Goal: Information Seeking & Learning: Obtain resource

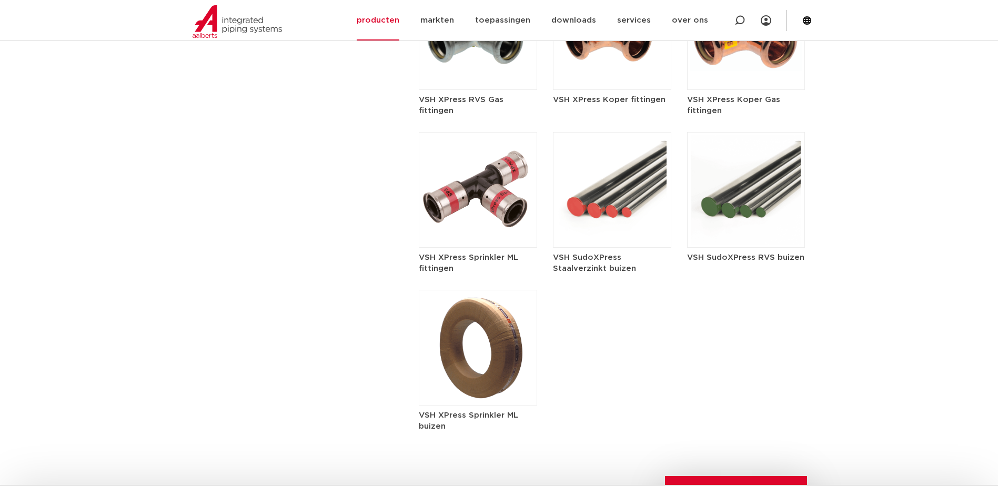
scroll to position [1814, 0]
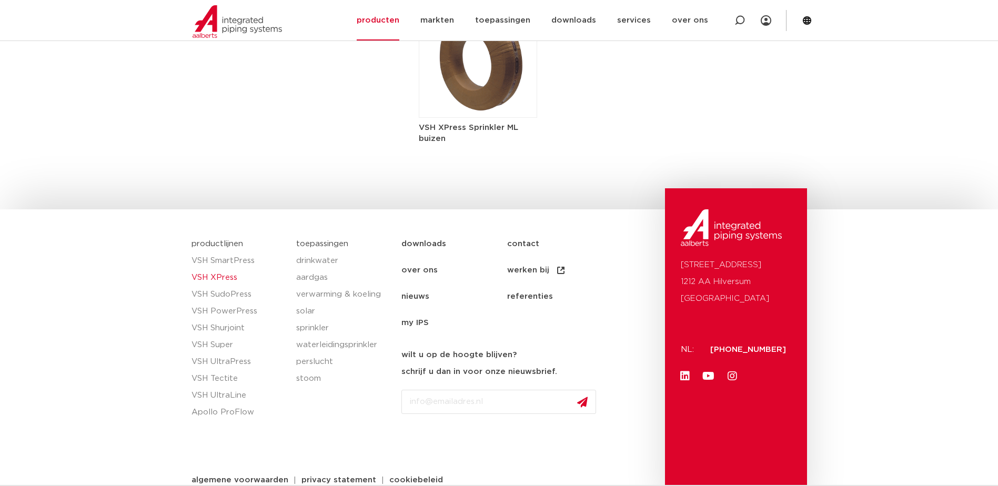
click at [519, 284] on link "referenties" at bounding box center [560, 297] width 106 height 26
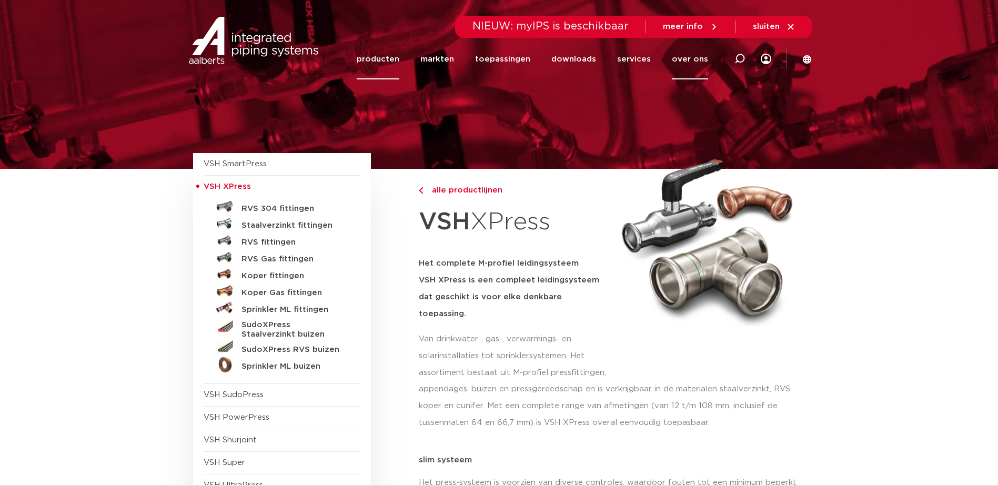
click at [685, 57] on link "over ons" at bounding box center [690, 59] width 36 height 41
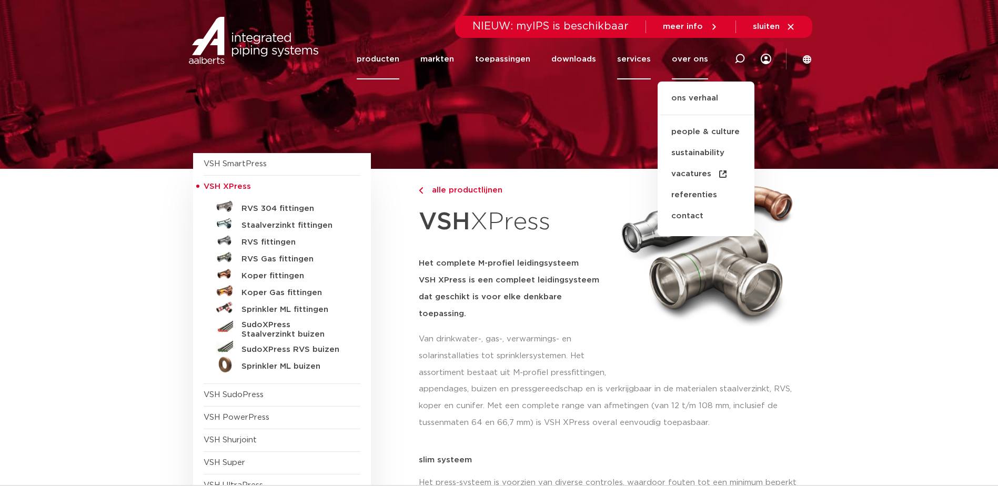
click at [634, 63] on link "services" at bounding box center [634, 59] width 34 height 41
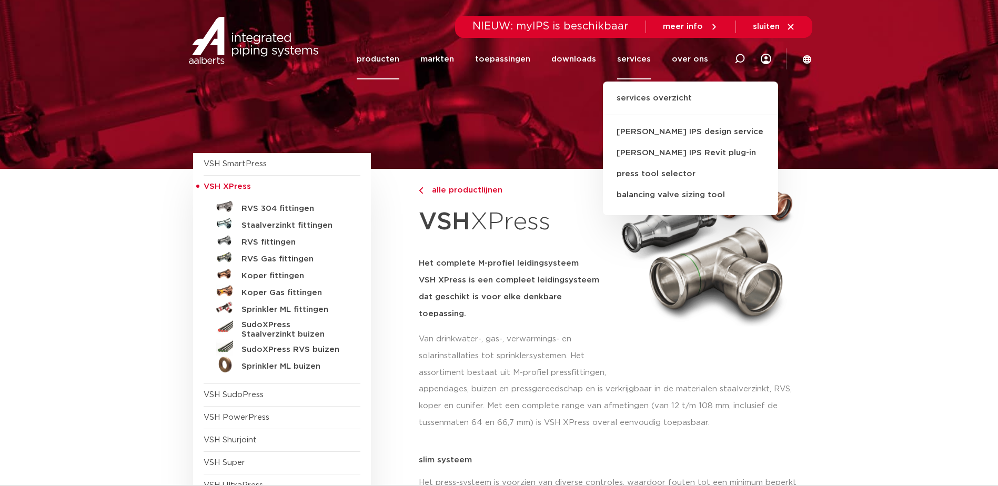
click at [605, 63] on li "downloads alle downloads certificaten cad en andere software epd documentatie t…" at bounding box center [574, 59] width 66 height 41
click at [595, 55] on link "downloads" at bounding box center [573, 59] width 45 height 41
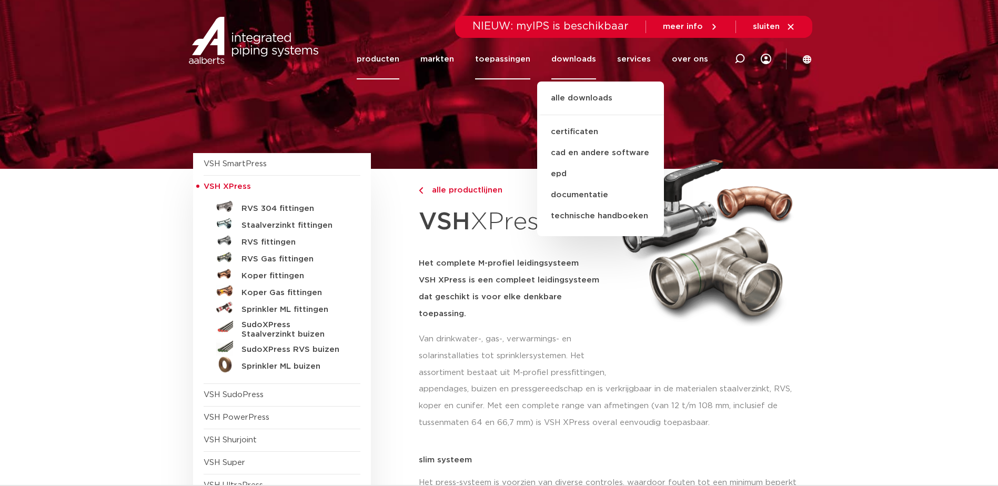
click at [530, 62] on link "toepassingen" at bounding box center [502, 59] width 55 height 41
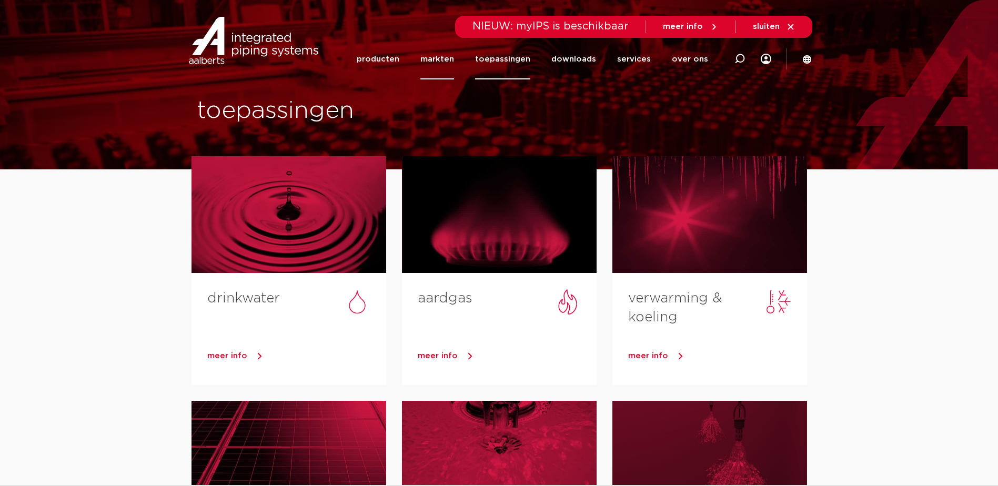
click at [454, 63] on link "markten" at bounding box center [437, 59] width 34 height 41
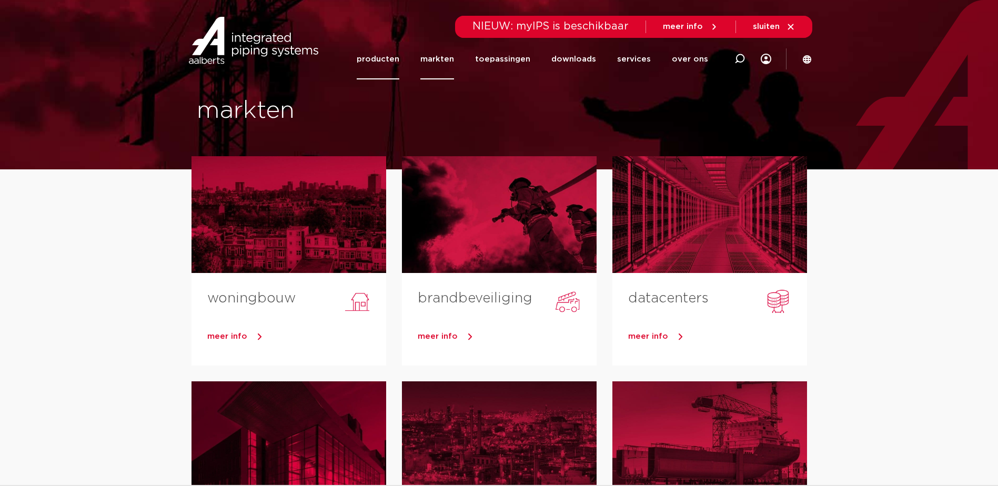
click at [389, 67] on link "producten" at bounding box center [378, 59] width 43 height 41
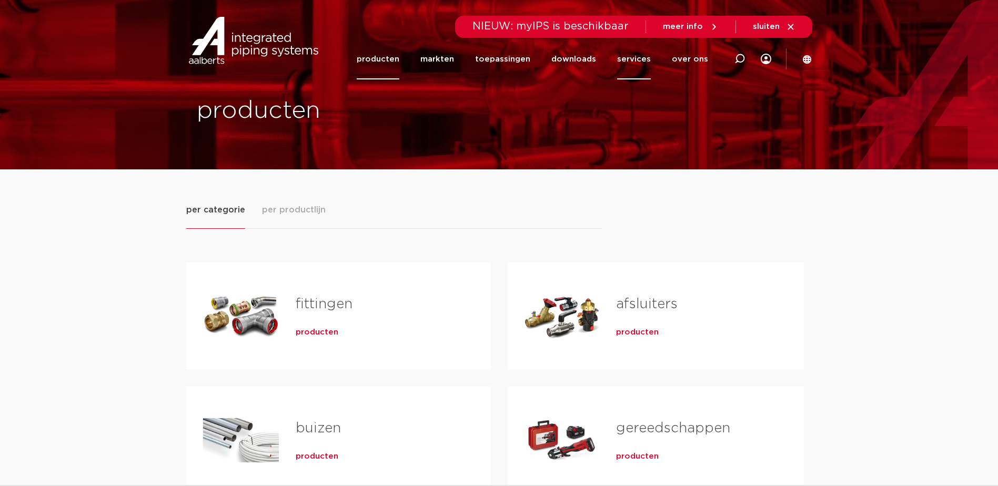
click at [641, 59] on link "services" at bounding box center [634, 59] width 34 height 41
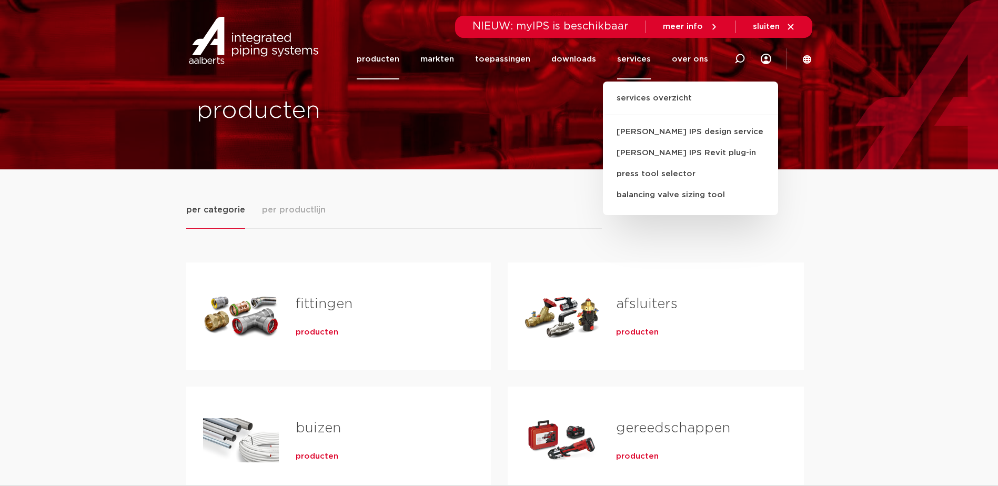
click at [702, 23] on span "meer info" at bounding box center [683, 27] width 40 height 8
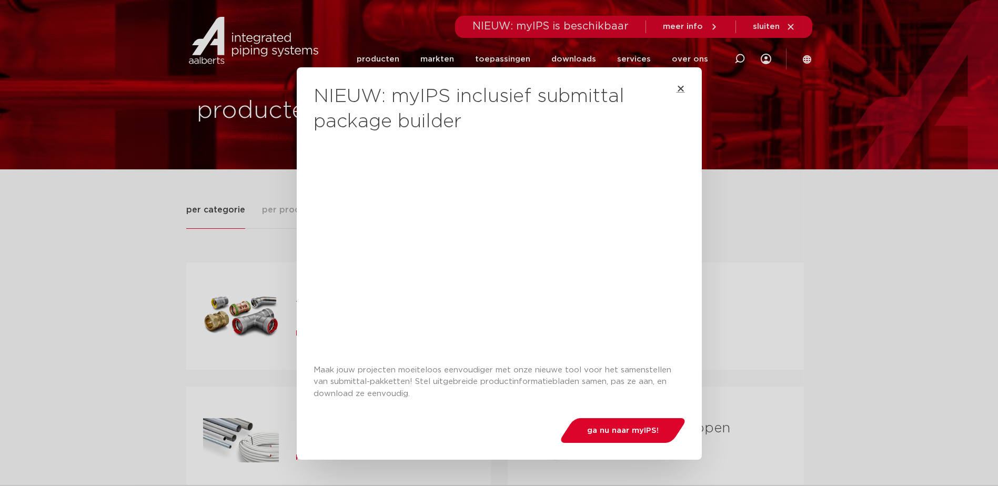
click at [677, 89] on icon "Close" at bounding box center [681, 88] width 8 height 8
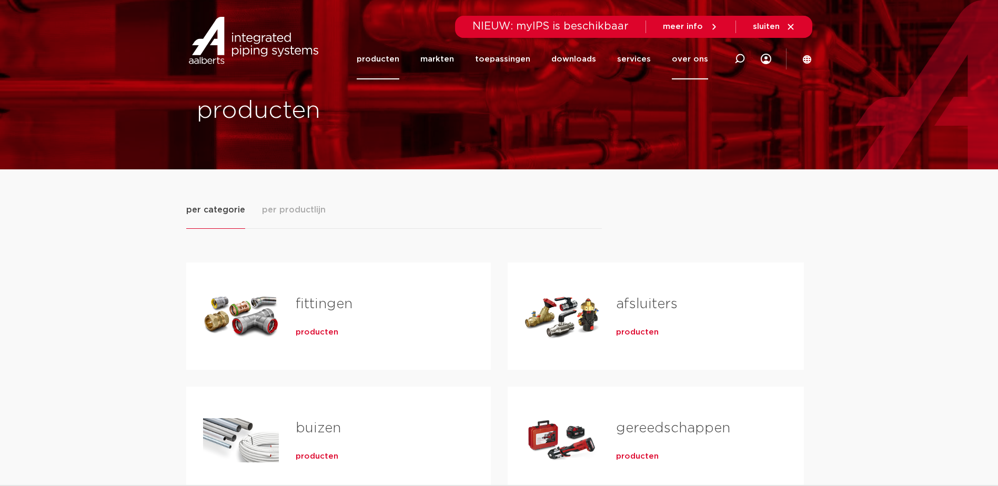
click at [704, 57] on link "over ons" at bounding box center [690, 59] width 36 height 41
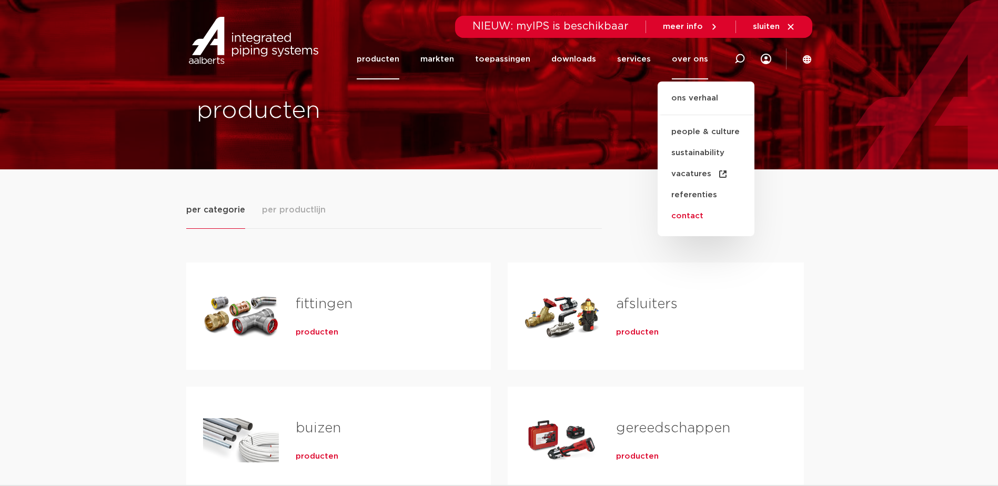
click at [704, 218] on link "contact" at bounding box center [706, 216] width 97 height 21
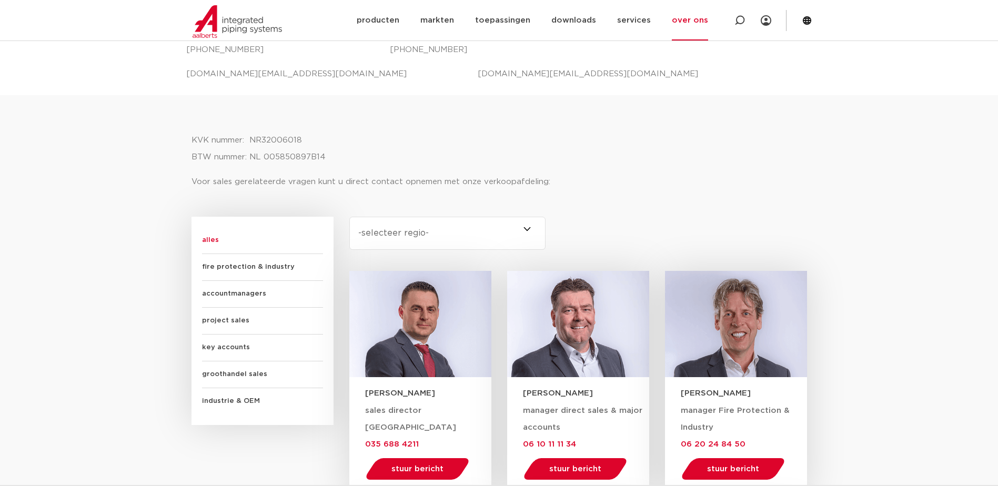
scroll to position [105, 0]
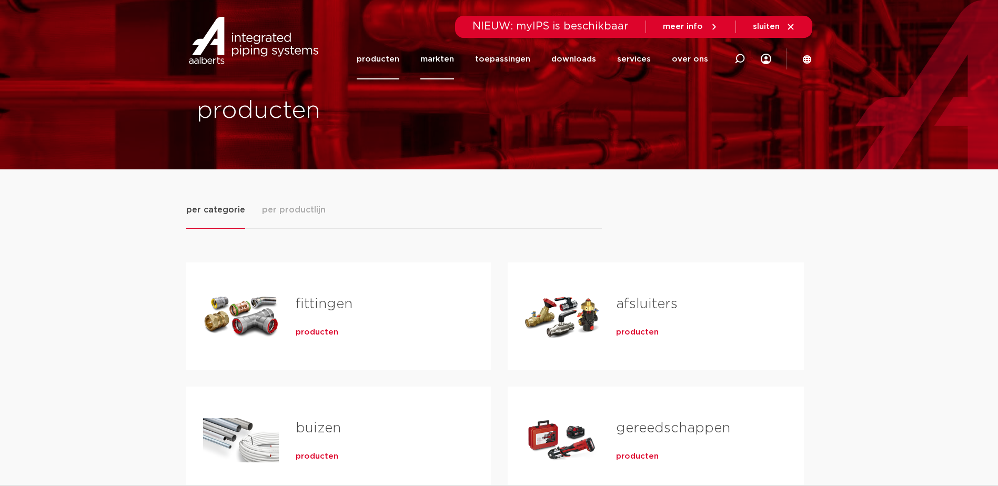
click at [454, 68] on link "markten" at bounding box center [437, 59] width 34 height 41
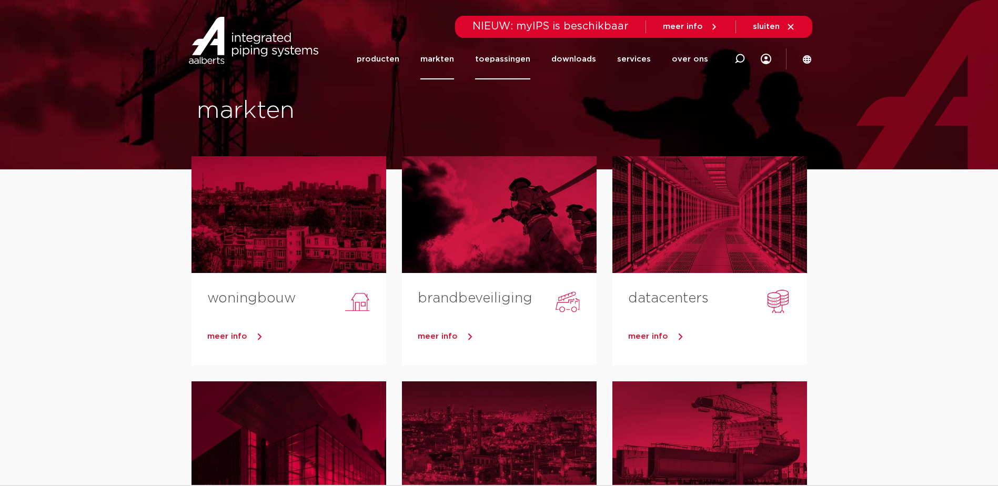
click at [509, 66] on link "toepassingen" at bounding box center [502, 59] width 55 height 41
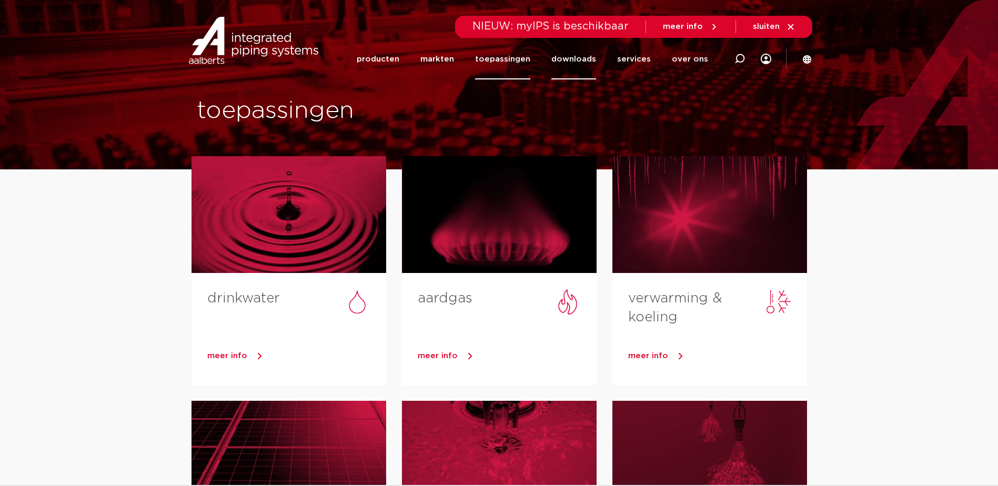
click at [570, 59] on link "downloads" at bounding box center [573, 59] width 45 height 41
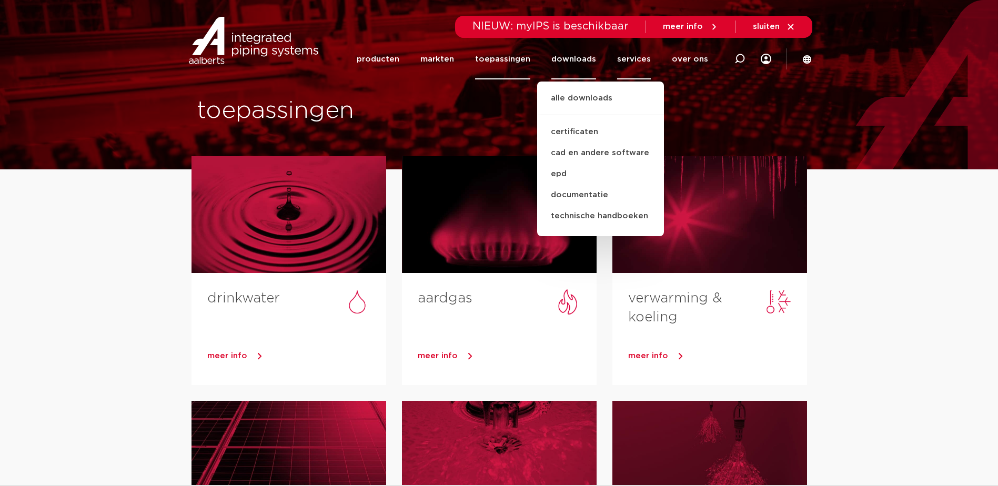
click at [632, 66] on link "services" at bounding box center [634, 59] width 34 height 41
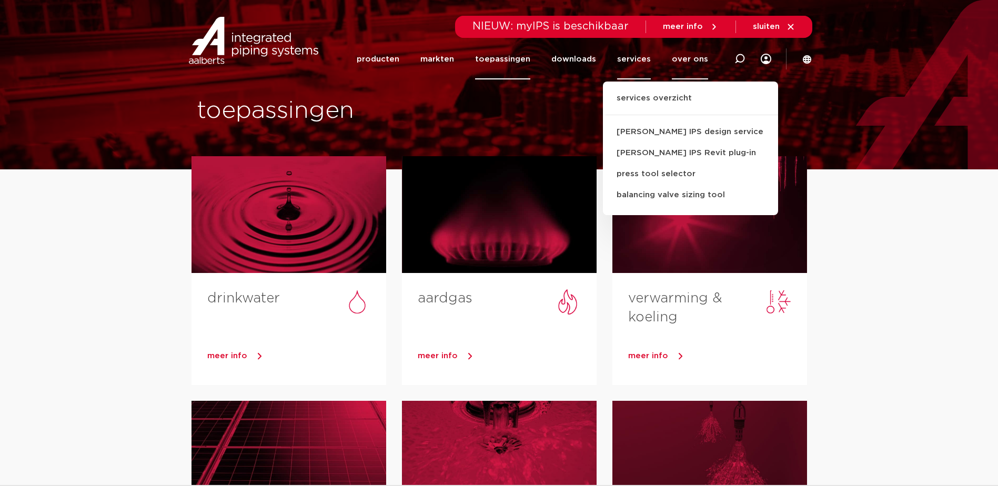
click at [687, 63] on link "over ons" at bounding box center [690, 59] width 36 height 41
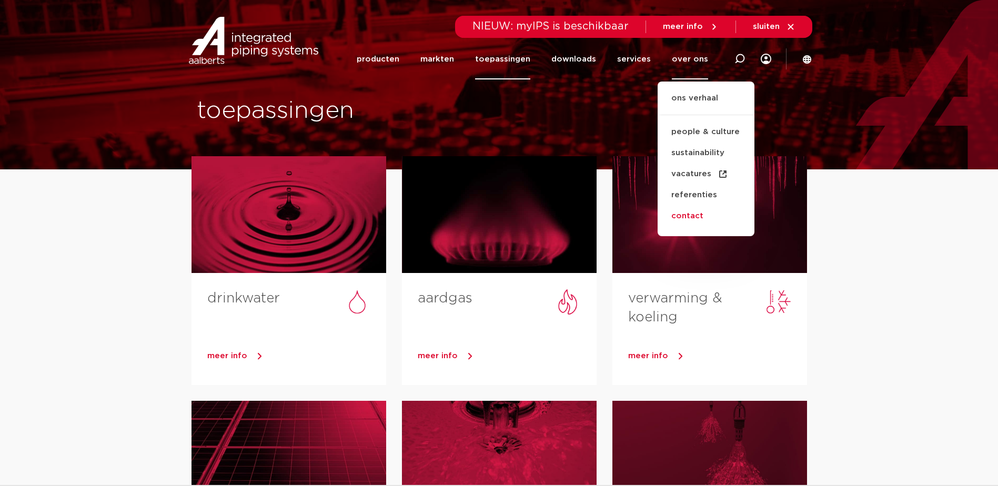
click at [685, 215] on link "contact" at bounding box center [706, 216] width 97 height 21
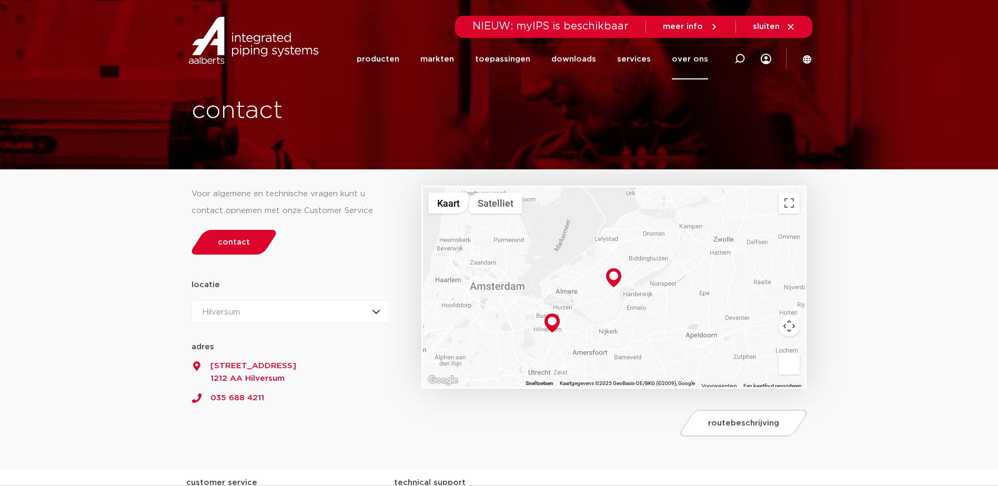
click at [689, 25] on span "meer info" at bounding box center [683, 27] width 40 height 8
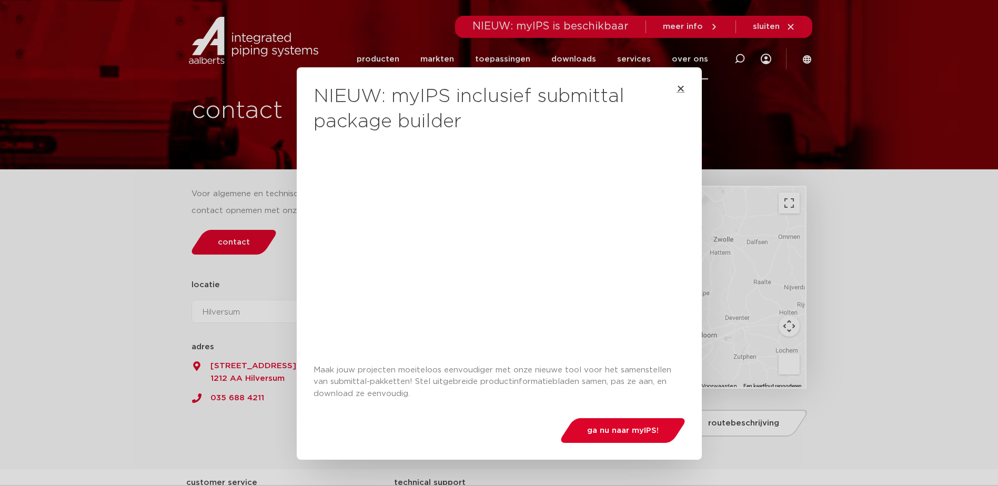
click at [678, 88] on icon "Close" at bounding box center [681, 88] width 8 height 8
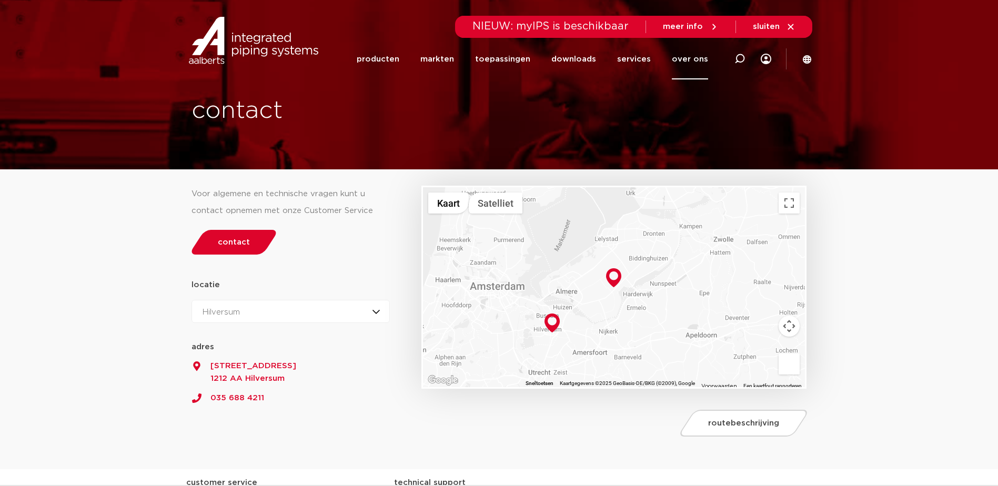
click at [790, 32] on div "sluiten" at bounding box center [774, 26] width 43 height 17
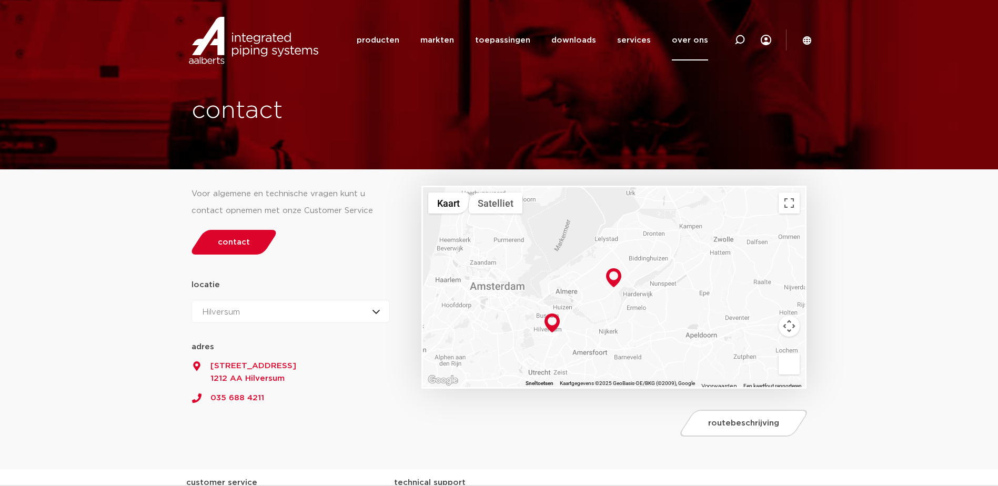
click at [701, 43] on link "over ons" at bounding box center [690, 40] width 36 height 41
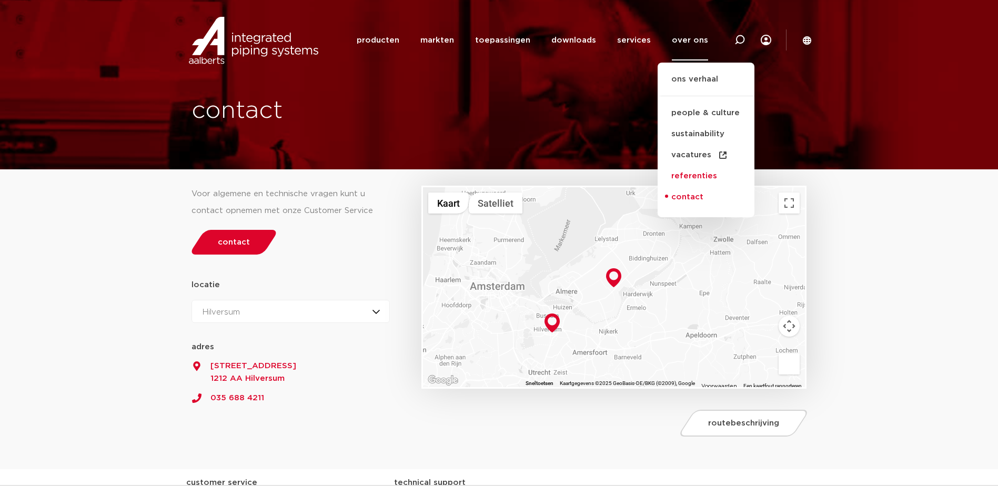
click at [700, 178] on link "referenties" at bounding box center [706, 176] width 97 height 21
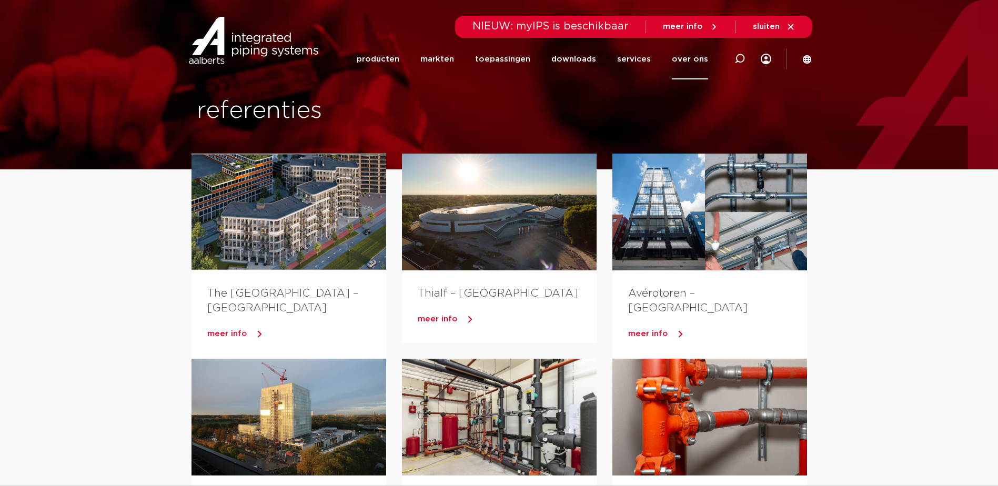
click at [702, 29] on span "meer info" at bounding box center [683, 27] width 40 height 8
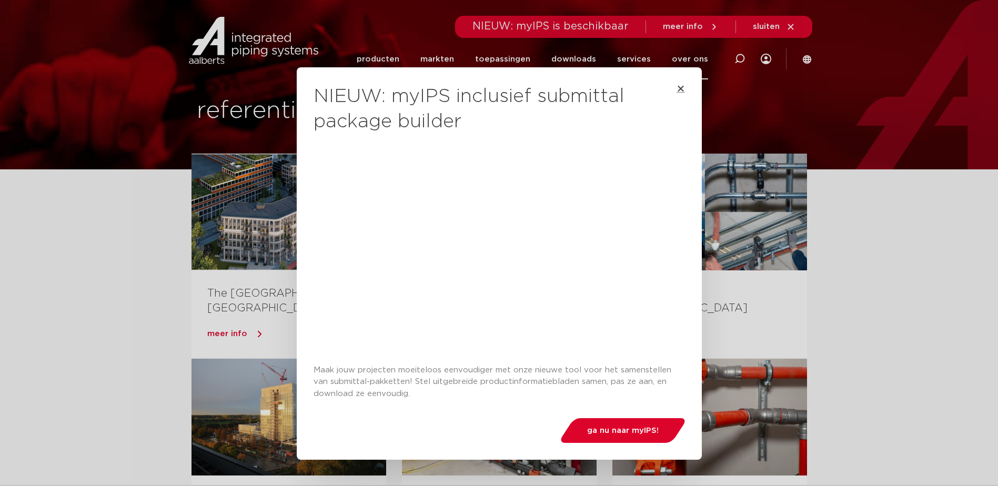
click at [677, 88] on icon "Close" at bounding box center [681, 88] width 8 height 8
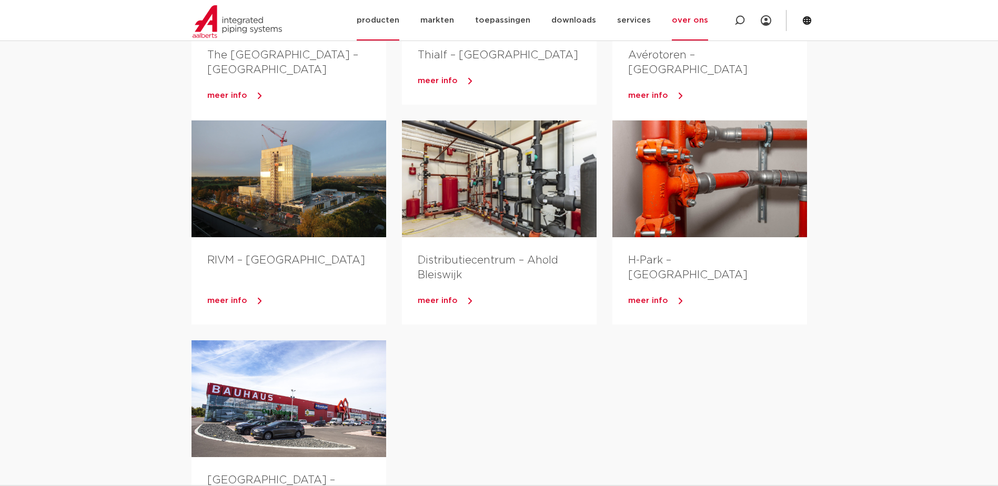
scroll to position [107, 0]
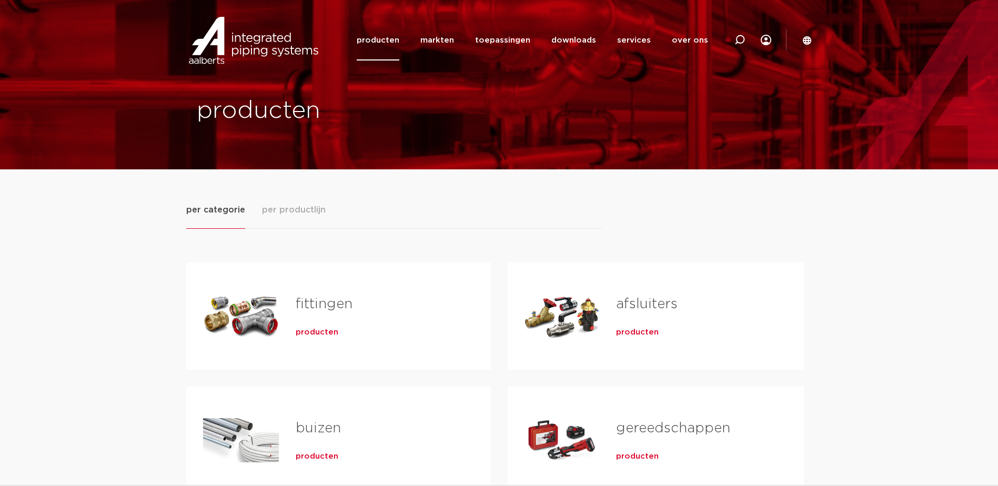
click at [316, 430] on link "buizen" at bounding box center [318, 428] width 45 height 14
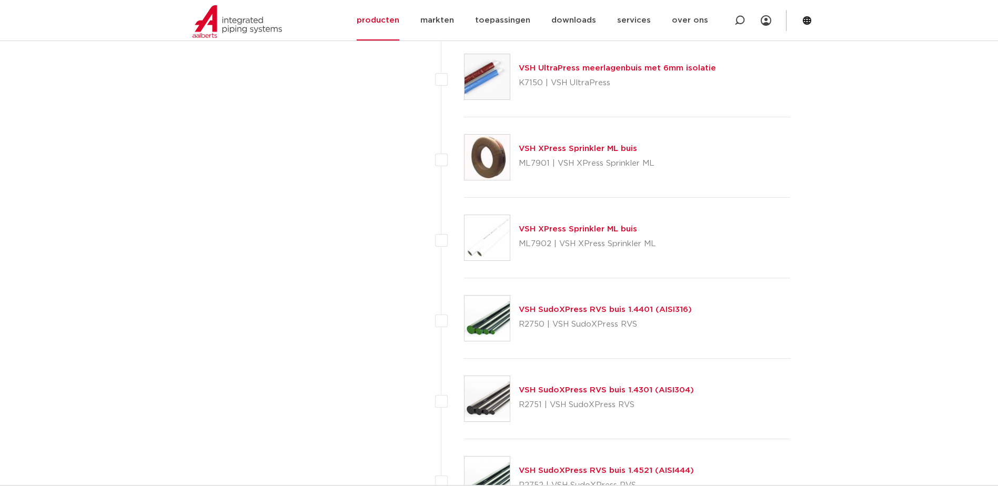
scroll to position [1152, 0]
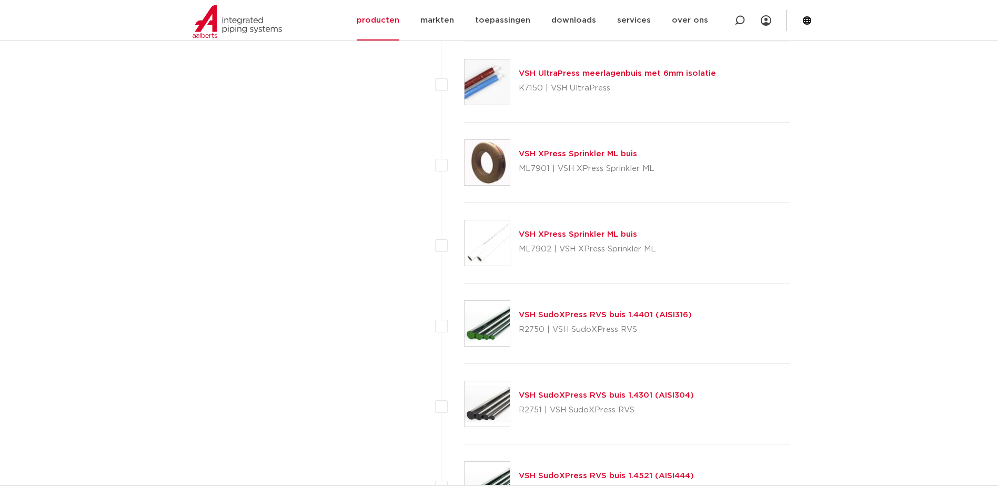
click at [608, 312] on link "VSH SudoXPress RVS buis 1.4401 (AISI316)" at bounding box center [605, 315] width 173 height 8
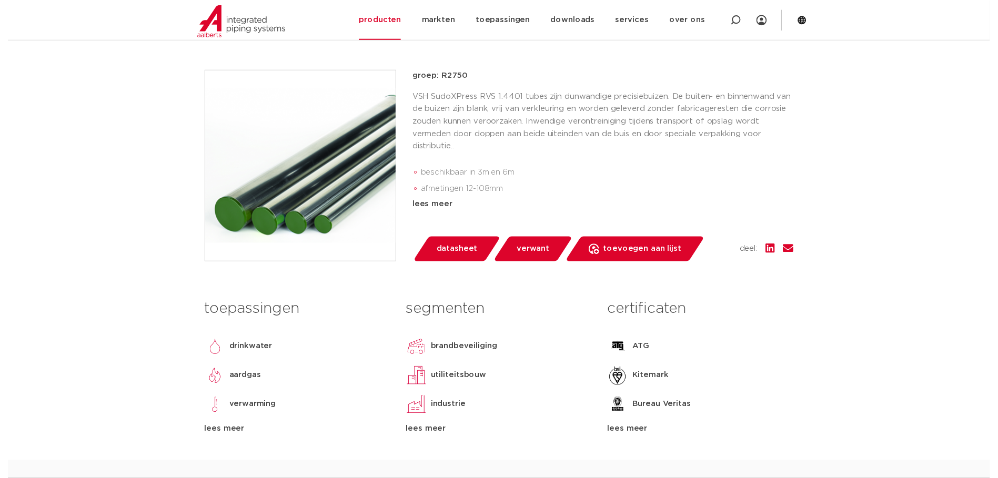
scroll to position [210, 0]
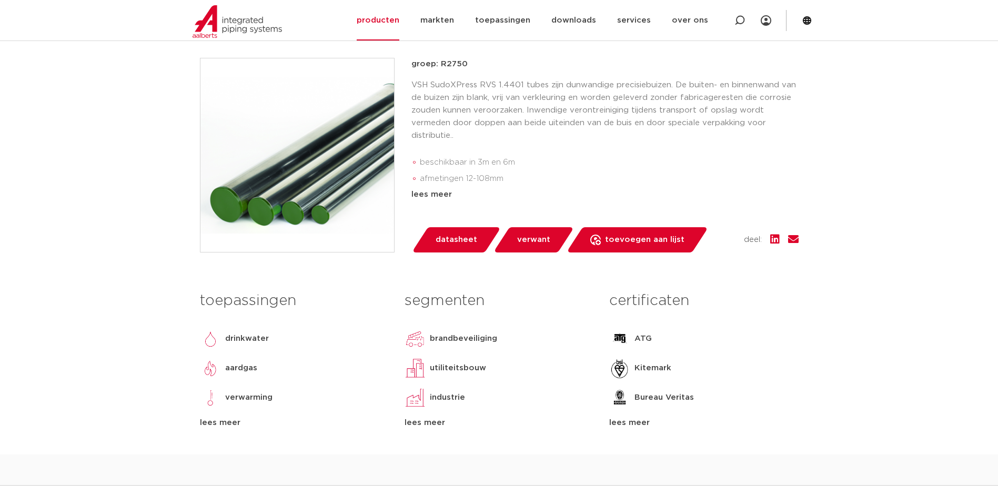
click at [467, 248] on span "datasheet" at bounding box center [457, 240] width 42 height 17
